Goal: Task Accomplishment & Management: Manage account settings

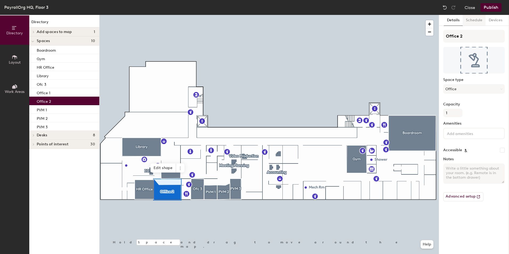
click at [472, 21] on button "Schedule" at bounding box center [474, 20] width 23 height 11
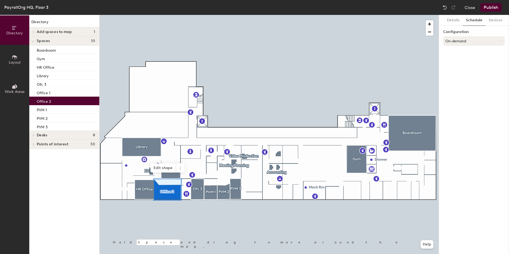
click at [502, 42] on icon at bounding box center [502, 41] width 2 height 2
click at [492, 20] on button "Devices" at bounding box center [496, 20] width 20 height 11
click at [455, 22] on button "Details" at bounding box center [453, 20] width 19 height 11
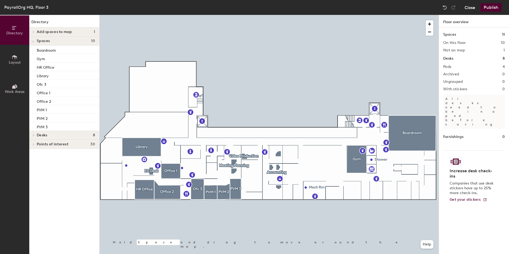
click at [464, 10] on div "Close Publish" at bounding box center [473, 7] width 64 height 9
click at [467, 8] on button "Close" at bounding box center [470, 7] width 11 height 9
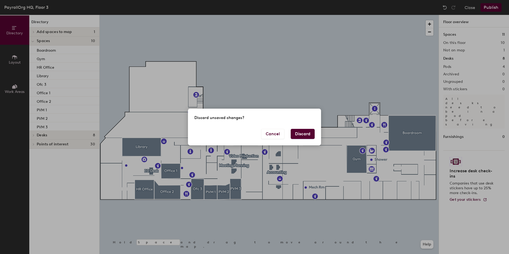
click at [304, 137] on button "Discard" at bounding box center [303, 134] width 24 height 10
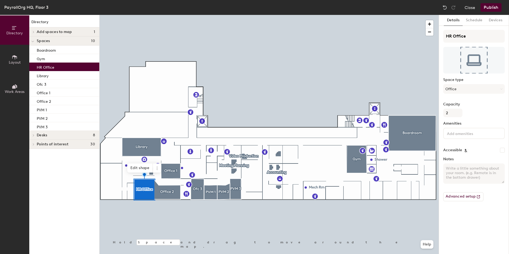
click at [471, 22] on button "Schedule" at bounding box center [474, 20] width 23 height 11
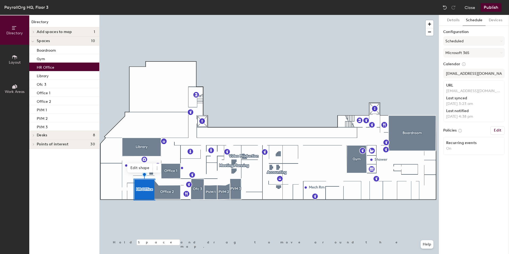
drag, startPoint x: 497, startPoint y: 131, endPoint x: 493, endPoint y: 135, distance: 6.0
click at [497, 131] on h6 "Edit" at bounding box center [497, 130] width 7 height 4
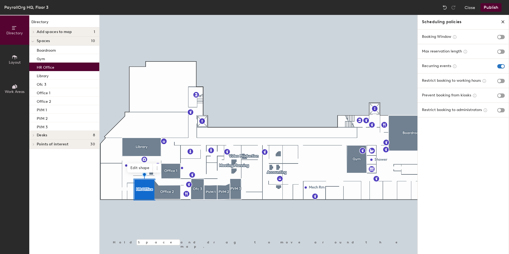
click at [504, 22] on icon "close policies" at bounding box center [503, 22] width 4 height 4
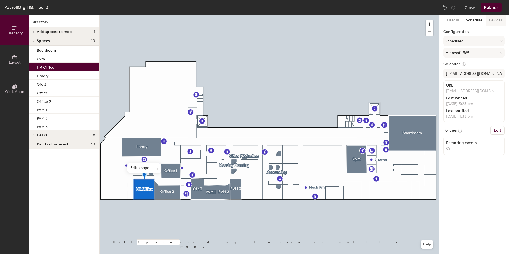
click at [496, 22] on button "Devices" at bounding box center [496, 20] width 20 height 11
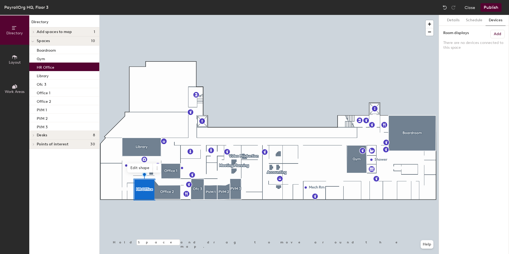
click at [499, 32] on h6 "Add" at bounding box center [497, 34] width 7 height 4
click at [470, 22] on button "Schedule" at bounding box center [474, 20] width 23 height 11
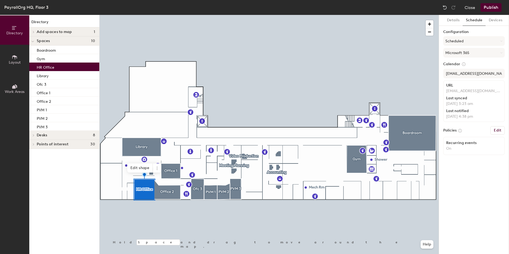
drag, startPoint x: 452, startPoint y: 21, endPoint x: 456, endPoint y: 29, distance: 8.1
click at [452, 21] on button "Details" at bounding box center [453, 20] width 19 height 11
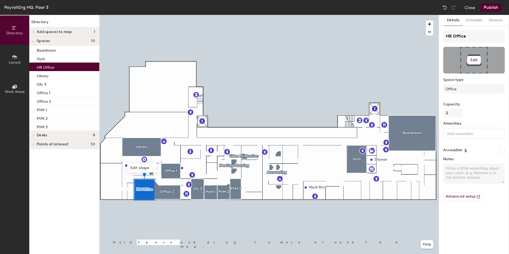
click at [471, 61] on h6 "Edit" at bounding box center [474, 60] width 7 height 4
click at [485, 109] on div "Capacity 2" at bounding box center [475, 109] width 62 height 15
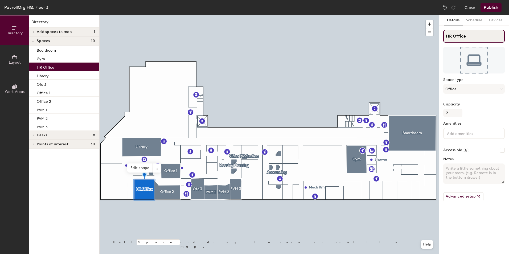
click at [477, 37] on input "HR Office" at bounding box center [475, 36] width 62 height 13
click at [489, 88] on button "Office" at bounding box center [475, 89] width 62 height 10
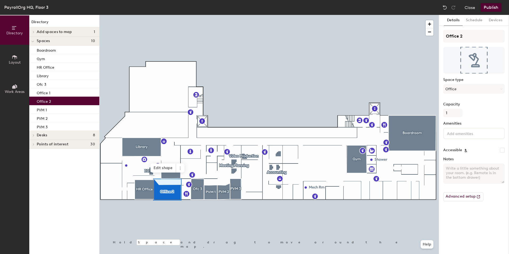
click at [212, 15] on div at bounding box center [269, 15] width 339 height 0
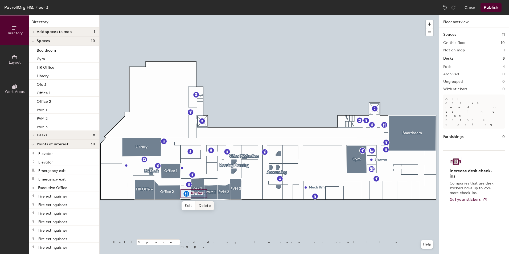
click at [405, 15] on div at bounding box center [269, 15] width 339 height 0
click at [69, 136] on h4 "Desks 8" at bounding box center [66, 135] width 58 height 4
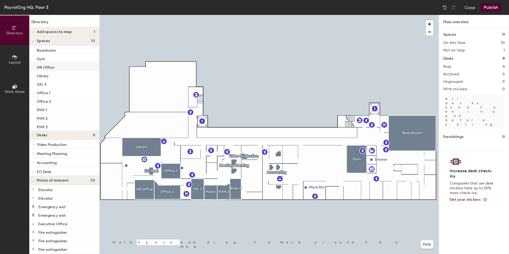
click at [54, 69] on div "HR Office" at bounding box center [64, 67] width 70 height 9
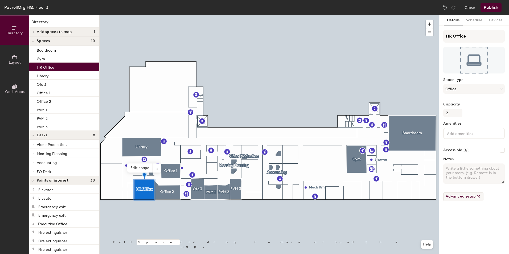
click at [468, 199] on button "Advanced setup" at bounding box center [464, 196] width 40 height 9
click at [35, 31] on span at bounding box center [33, 32] width 5 height 3
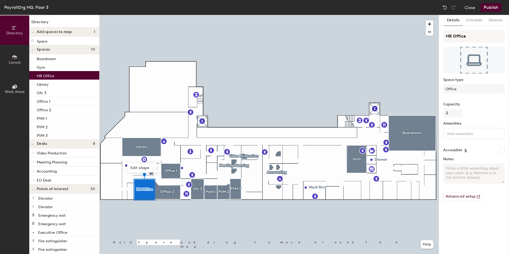
click at [464, 136] on input at bounding box center [470, 133] width 48 height 6
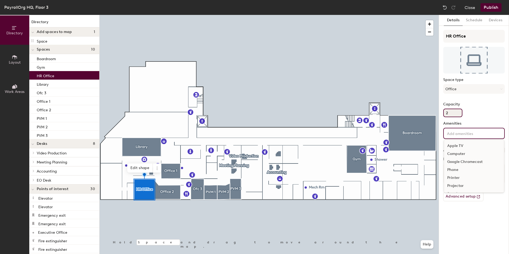
click at [487, 107] on div "Capacity 2" at bounding box center [475, 109] width 62 height 15
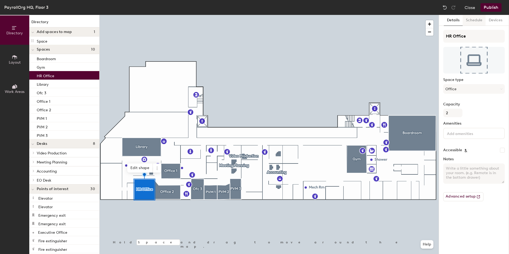
click at [471, 23] on button "Schedule" at bounding box center [474, 20] width 23 height 11
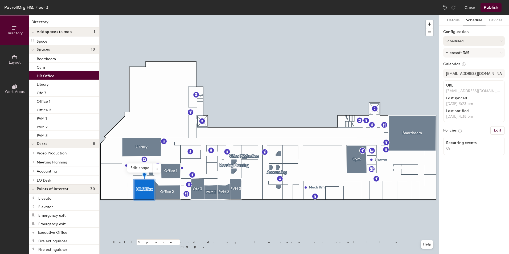
click at [503, 42] on button "Scheduled" at bounding box center [475, 41] width 62 height 10
click at [483, 33] on label "Configuration" at bounding box center [475, 32] width 62 height 4
click at [497, 132] on h6 "Edit" at bounding box center [497, 130] width 7 height 4
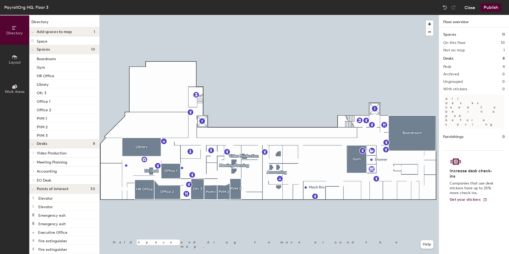
click at [471, 9] on button "Close" at bounding box center [470, 7] width 11 height 9
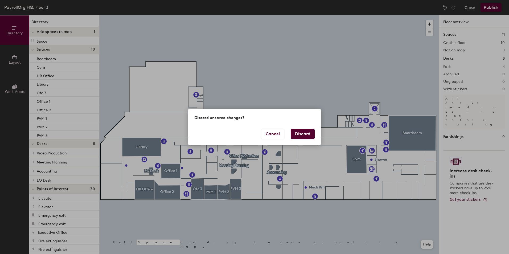
click at [304, 137] on button "Discard" at bounding box center [303, 134] width 24 height 10
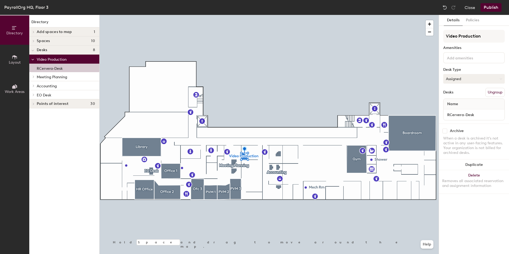
click at [501, 78] on icon at bounding box center [501, 79] width 2 height 2
click at [283, 15] on div at bounding box center [269, 15] width 339 height 0
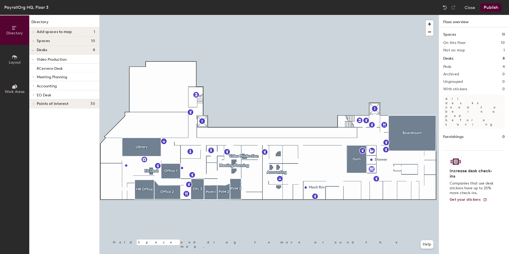
click at [14, 59] on icon at bounding box center [15, 57] width 6 height 6
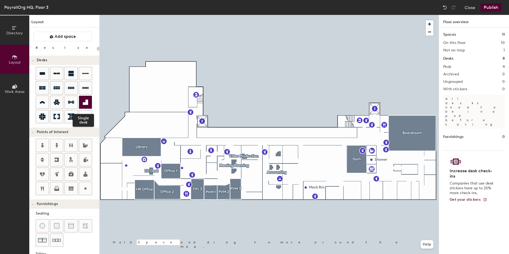
click at [84, 101] on icon at bounding box center [85, 102] width 6 height 6
type input "100"
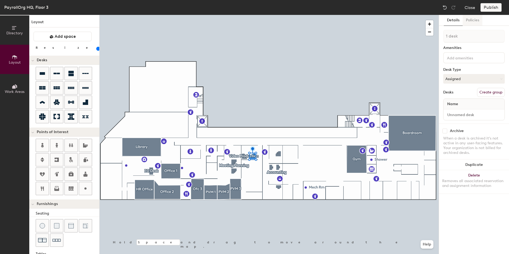
click at [473, 21] on button "Policies" at bounding box center [473, 20] width 20 height 11
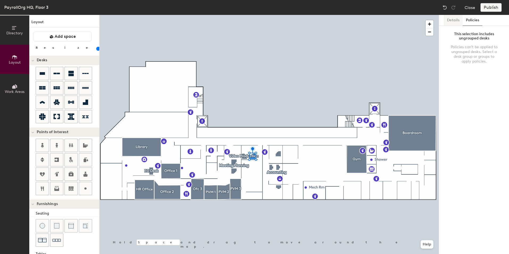
click at [458, 20] on button "Details" at bounding box center [453, 20] width 19 height 11
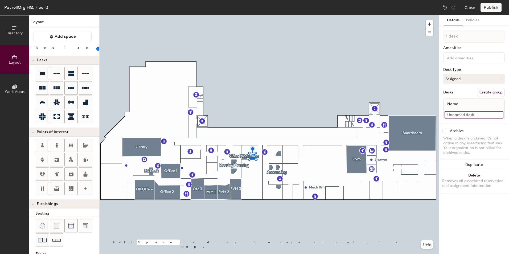
click at [473, 116] on input at bounding box center [474, 114] width 59 height 7
type input "[PERSON_NAME]"
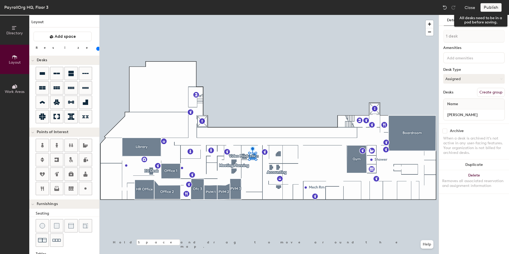
click at [490, 9] on div "Publish" at bounding box center [493, 7] width 24 height 9
click at [486, 9] on div "Publish" at bounding box center [493, 7] width 24 height 9
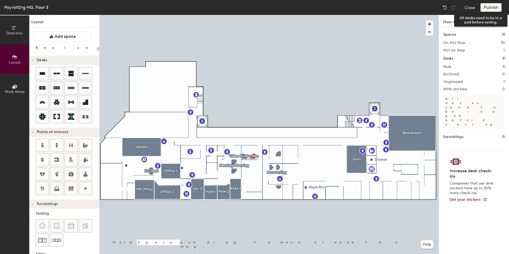
click at [489, 8] on div "Publish" at bounding box center [493, 7] width 24 height 9
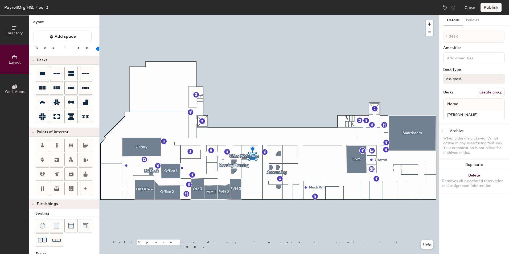
click at [501, 81] on button "Assigned" at bounding box center [475, 79] width 62 height 10
click at [458, 95] on div "Assigned" at bounding box center [470, 95] width 53 height 8
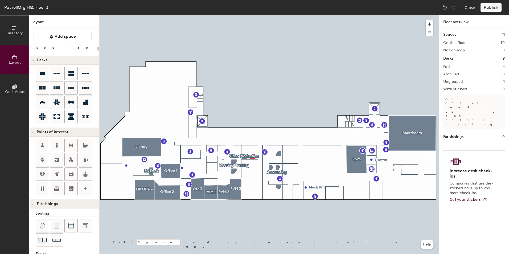
click at [492, 10] on div "Publish" at bounding box center [493, 7] width 24 height 9
click at [472, 10] on button "Close" at bounding box center [470, 7] width 11 height 9
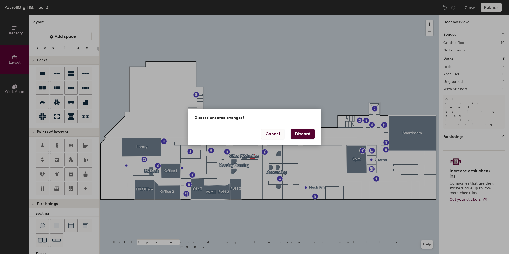
click at [278, 136] on button "Cancel" at bounding box center [272, 134] width 23 height 10
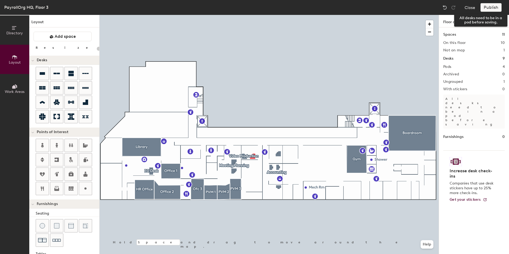
click at [488, 9] on div "Publish" at bounding box center [493, 7] width 24 height 9
click at [276, 15] on div at bounding box center [269, 15] width 339 height 0
click at [252, 15] on div at bounding box center [269, 15] width 339 height 0
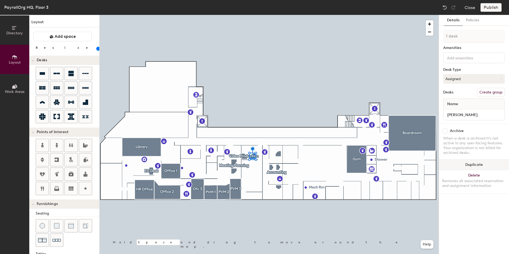
click at [477, 166] on button "Duplicate" at bounding box center [474, 165] width 70 height 11
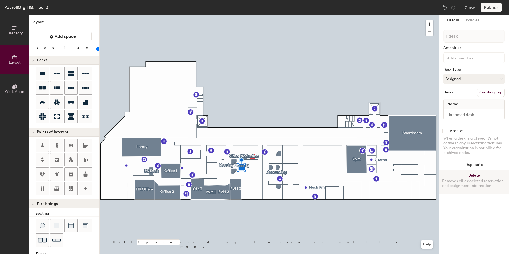
click at [475, 178] on button "Delete Removes all associated reservation and assignment information" at bounding box center [474, 181] width 70 height 23
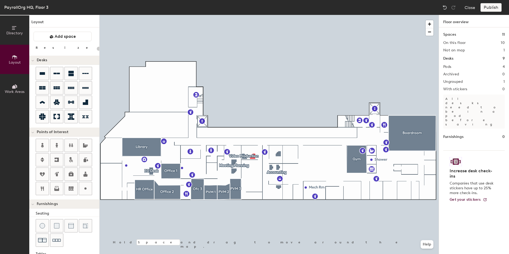
click at [458, 157] on img at bounding box center [456, 161] width 12 height 9
click at [495, 8] on div "Publish" at bounding box center [493, 7] width 24 height 9
click at [491, 12] on div "PayrollOrg HQ, Floor 3 Close Publish" at bounding box center [254, 7] width 509 height 15
click at [490, 9] on div "Publish" at bounding box center [493, 7] width 24 height 9
click at [470, 9] on button "Close" at bounding box center [470, 7] width 11 height 9
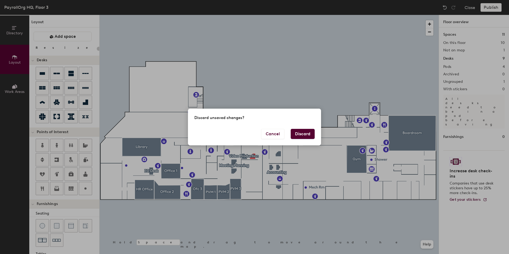
click at [303, 134] on button "Discard" at bounding box center [303, 134] width 24 height 10
type input "20"
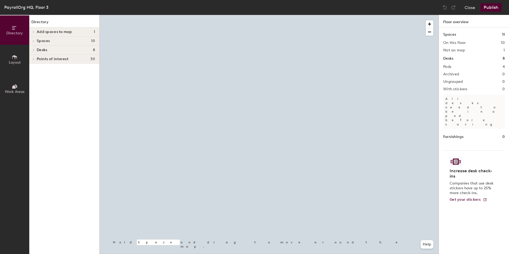
click at [17, 63] on span "Layout" at bounding box center [15, 62] width 12 height 5
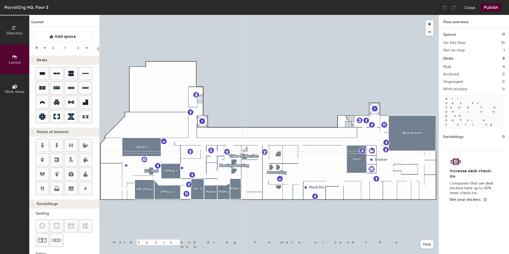
click at [246, 150] on div "Directory Layout Work Areas Layout Add space Resize Desks Points of Interest Fu…" at bounding box center [254, 134] width 509 height 239
type input "100"
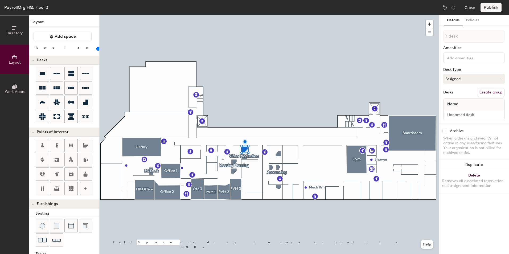
click at [461, 59] on input at bounding box center [470, 57] width 48 height 6
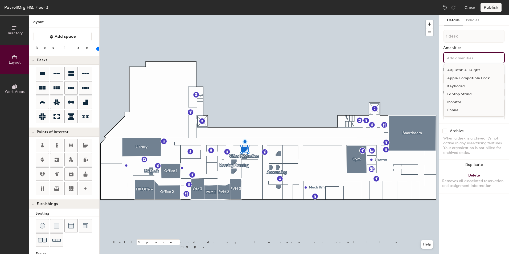
click at [491, 131] on div "Archive" at bounding box center [475, 131] width 62 height 5
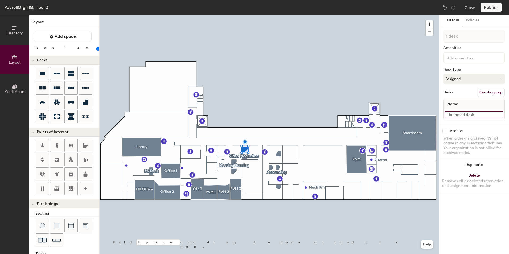
click at [456, 116] on input at bounding box center [474, 114] width 59 height 7
type input "[PERSON_NAME]"
click at [296, 15] on div at bounding box center [269, 15] width 339 height 0
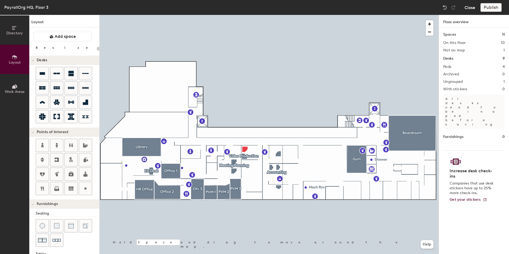
click at [471, 7] on button "Close" at bounding box center [470, 7] width 11 height 9
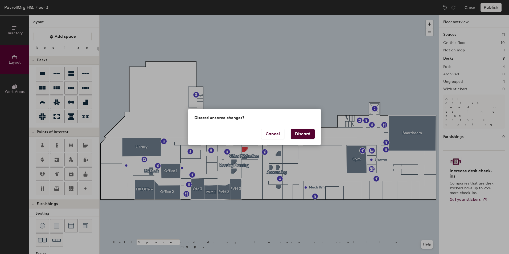
click at [300, 136] on button "Discard" at bounding box center [303, 134] width 24 height 10
type input "20"
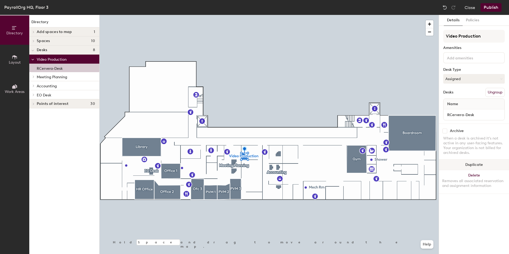
click at [473, 165] on button "Duplicate" at bounding box center [474, 165] width 70 height 11
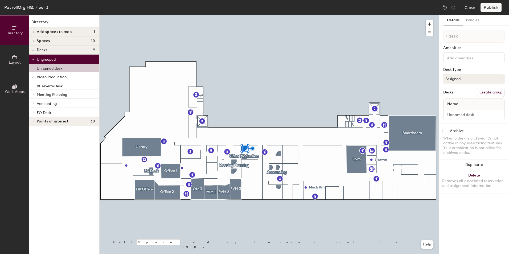
click at [493, 91] on button "Create group" at bounding box center [491, 92] width 28 height 9
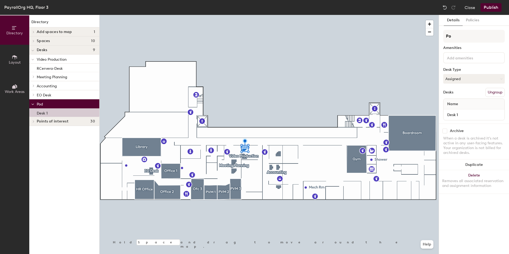
type input "P"
type input "Desk 2"
click at [460, 115] on input "Desk 1" at bounding box center [474, 114] width 59 height 7
click at [470, 115] on input "Desk 1" at bounding box center [474, 114] width 59 height 7
type input "Desk 2"
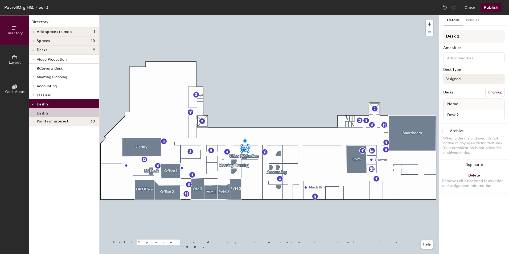
drag, startPoint x: 469, startPoint y: 19, endPoint x: 473, endPoint y: 26, distance: 8.2
click at [468, 19] on button "Policies" at bounding box center [473, 20] width 20 height 11
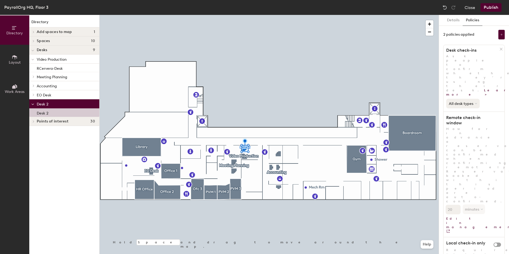
click at [476, 99] on button "All desk types" at bounding box center [463, 104] width 34 height 10
click at [456, 23] on button "Details" at bounding box center [453, 20] width 19 height 11
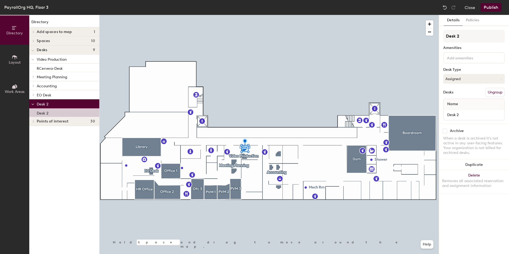
click at [492, 8] on button "Publish" at bounding box center [491, 7] width 21 height 9
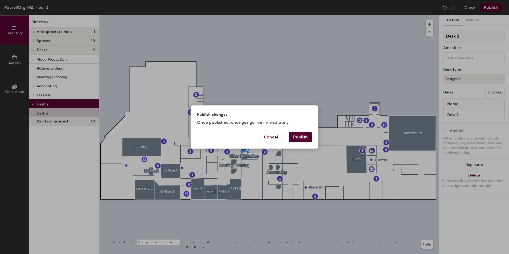
click at [308, 138] on button "Publish" at bounding box center [300, 137] width 23 height 10
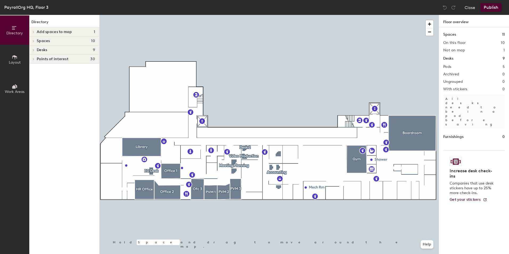
click at [17, 62] on span "Layout" at bounding box center [15, 62] width 12 height 5
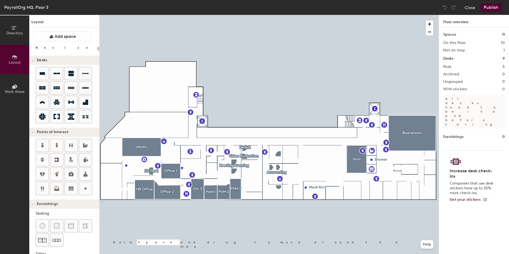
type input "100"
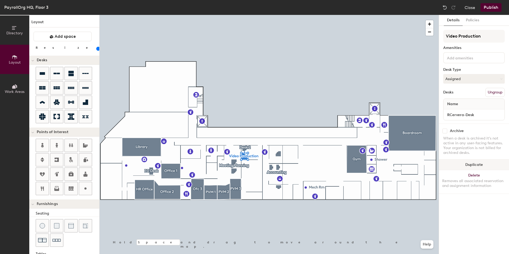
click at [469, 166] on button "Duplicate" at bounding box center [474, 165] width 70 height 11
click at [497, 93] on button "Create group" at bounding box center [491, 92] width 28 height 9
type input "P"
type input "Desk 3"
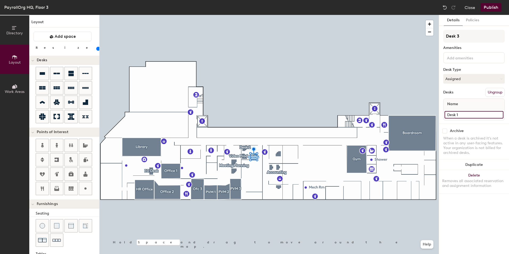
click at [461, 116] on input "Desk 1" at bounding box center [474, 114] width 59 height 7
click at [463, 114] on input "Desk 1" at bounding box center [474, 114] width 59 height 7
type input "Desk 3"
click at [475, 21] on button "Policies" at bounding box center [473, 20] width 20 height 11
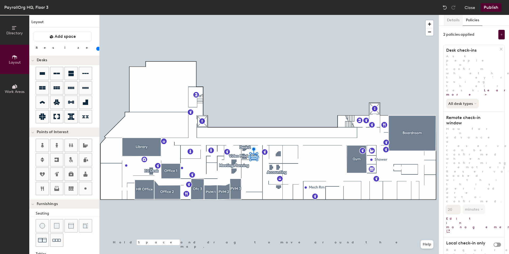
click at [450, 22] on button "Details" at bounding box center [453, 20] width 19 height 11
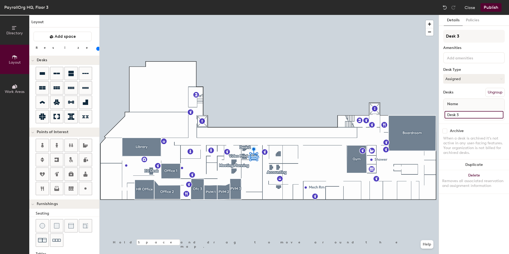
click at [461, 115] on input "Desk 3" at bounding box center [474, 114] width 59 height 7
type input "[PERSON_NAME]"
click at [490, 9] on button "Publish" at bounding box center [491, 7] width 21 height 9
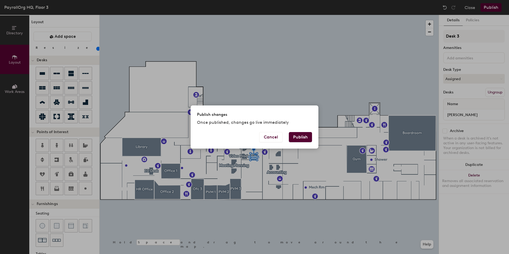
click at [299, 137] on button "Publish" at bounding box center [300, 137] width 23 height 10
type input "20"
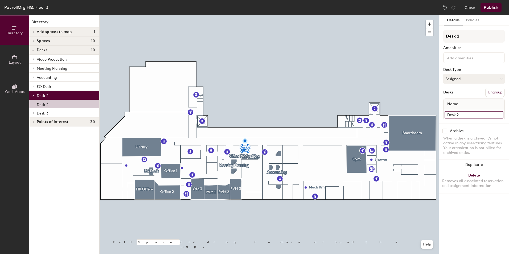
click at [460, 116] on input "Desk 2" at bounding box center [474, 114] width 59 height 7
type input "[PERSON_NAME]"
click at [501, 77] on button "Assigned" at bounding box center [475, 79] width 62 height 10
click at [487, 7] on button "Publish" at bounding box center [491, 7] width 21 height 9
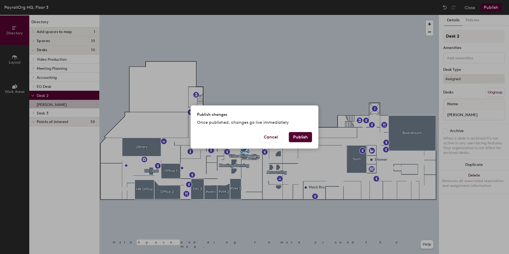
click at [301, 137] on button "Publish" at bounding box center [300, 137] width 23 height 10
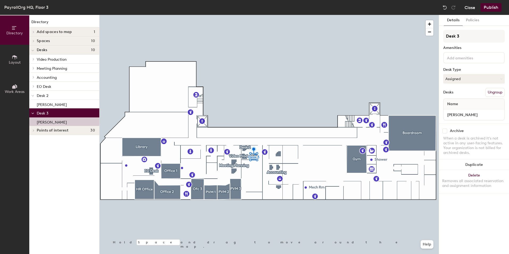
click at [473, 9] on button "Close" at bounding box center [470, 7] width 11 height 9
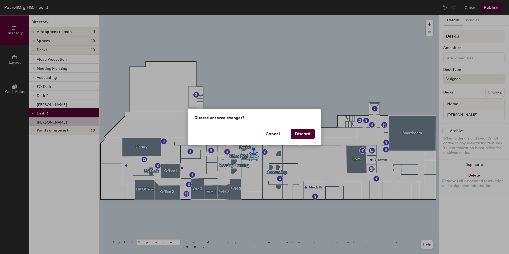
click at [305, 133] on button "Discard" at bounding box center [303, 134] width 24 height 10
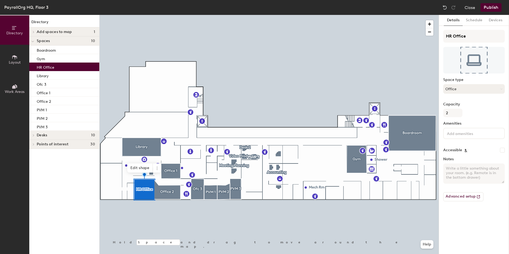
click at [498, 89] on button "Office" at bounding box center [475, 89] width 62 height 10
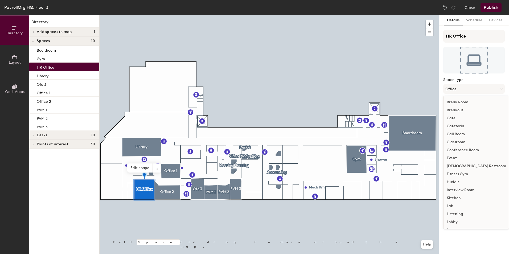
click at [14, 65] on button "Layout" at bounding box center [14, 59] width 29 height 29
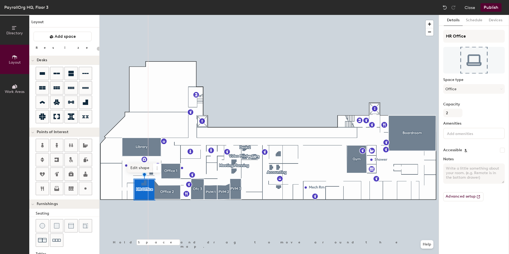
click at [144, 184] on div "Directory Layout Work Areas Layout Add space Resize Desks Points of Interest Fu…" at bounding box center [254, 134] width 509 height 239
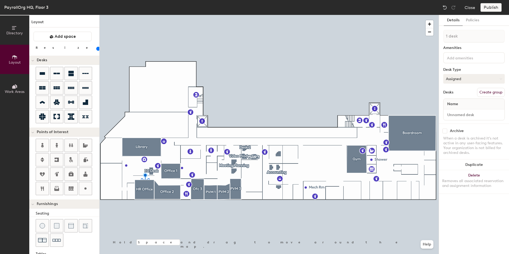
click at [499, 79] on button "Assigned" at bounding box center [475, 79] width 62 height 10
click at [474, 21] on button "Policies" at bounding box center [473, 20] width 20 height 11
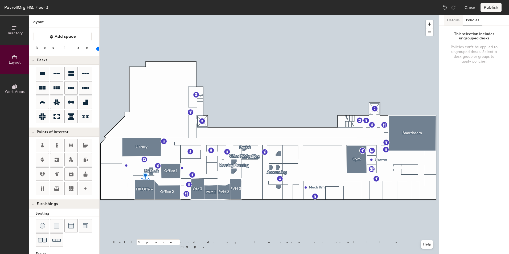
click at [456, 23] on button "Details" at bounding box center [453, 20] width 19 height 11
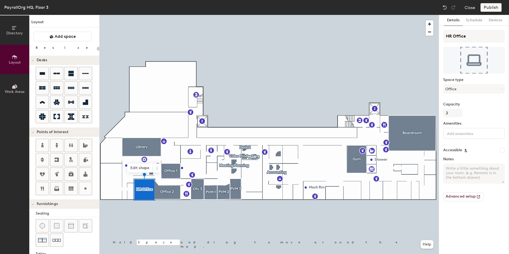
type input "20"
click at [158, 169] on icon at bounding box center [157, 168] width 4 height 4
click at [164, 197] on span "Delete" at bounding box center [176, 198] width 47 height 9
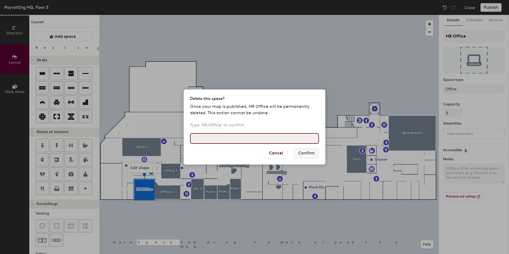
click at [226, 140] on input at bounding box center [254, 138] width 129 height 11
type input "HR Office"
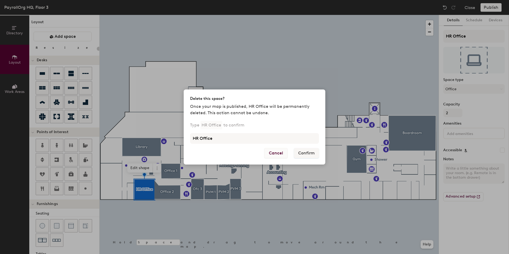
click at [279, 154] on button "Cancel" at bounding box center [276, 153] width 23 height 10
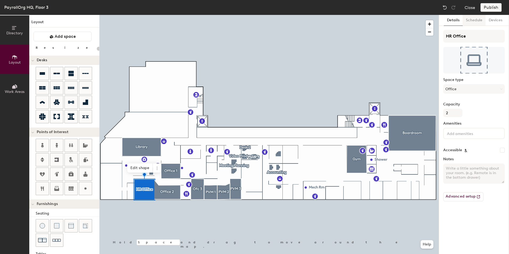
click at [474, 22] on button "Schedule" at bounding box center [474, 20] width 23 height 11
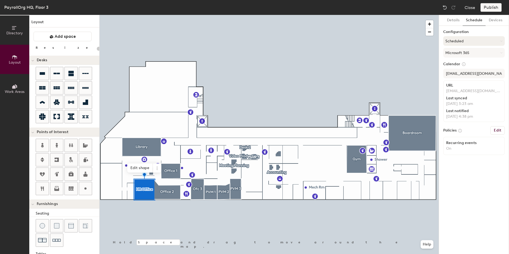
click at [502, 42] on icon at bounding box center [502, 41] width 2 height 2
click at [461, 55] on div "On-demand" at bounding box center [474, 54] width 61 height 8
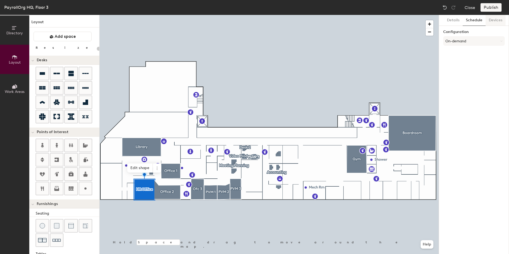
click at [494, 22] on button "Devices" at bounding box center [496, 20] width 20 height 11
click at [457, 21] on button "Details" at bounding box center [453, 20] width 19 height 11
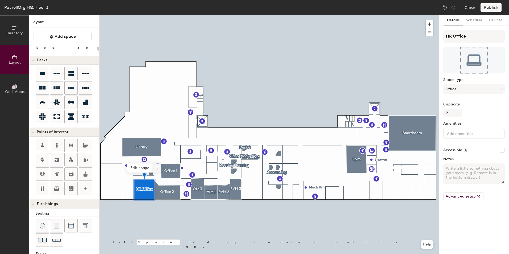
click at [157, 168] on icon at bounding box center [157, 168] width 4 height 4
click at [473, 23] on button "Schedule" at bounding box center [474, 20] width 23 height 11
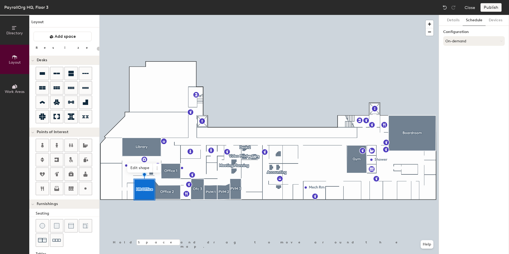
click at [473, 41] on button "On-demand" at bounding box center [475, 41] width 62 height 10
click at [461, 55] on div "On-demand" at bounding box center [474, 54] width 61 height 8
click at [489, 41] on button "On-demand" at bounding box center [475, 41] width 62 height 10
click at [461, 63] on div "Scheduled" at bounding box center [474, 62] width 61 height 8
click at [455, 21] on button "Details" at bounding box center [453, 20] width 19 height 11
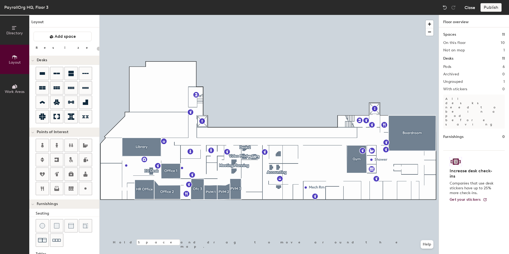
click at [470, 9] on button "Close" at bounding box center [470, 7] width 11 height 9
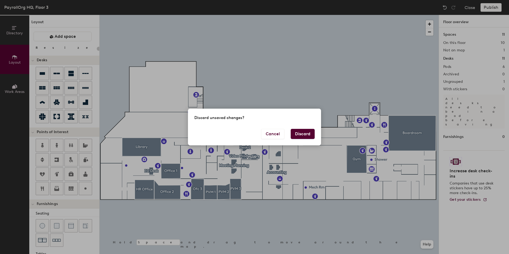
click at [298, 134] on button "Discard" at bounding box center [303, 134] width 24 height 10
type input "20"
